Goal: Understand process/instructions: Learn how to perform a task or action

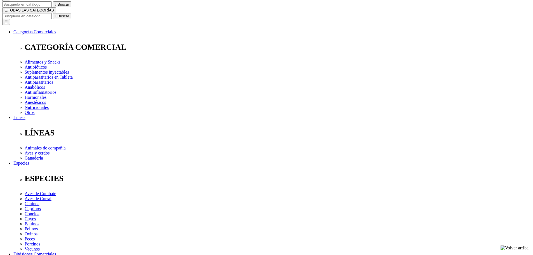
scroll to position [56, 0]
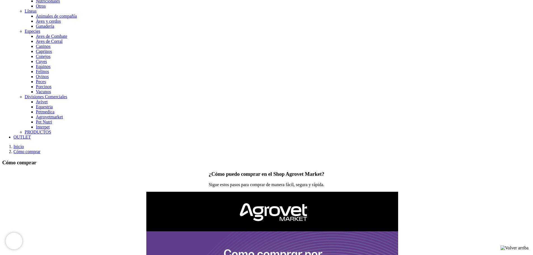
scroll to position [364, 0]
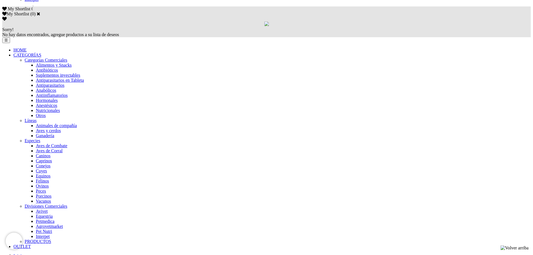
scroll to position [368, 0]
